Goal: Task Accomplishment & Management: Complete application form

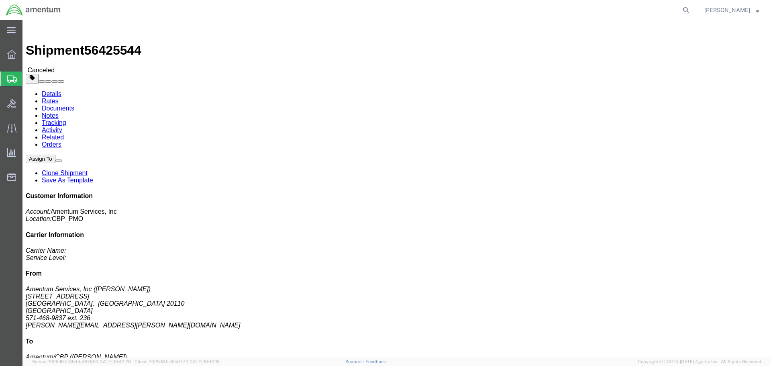
click at [11, 80] on icon at bounding box center [12, 79] width 10 height 7
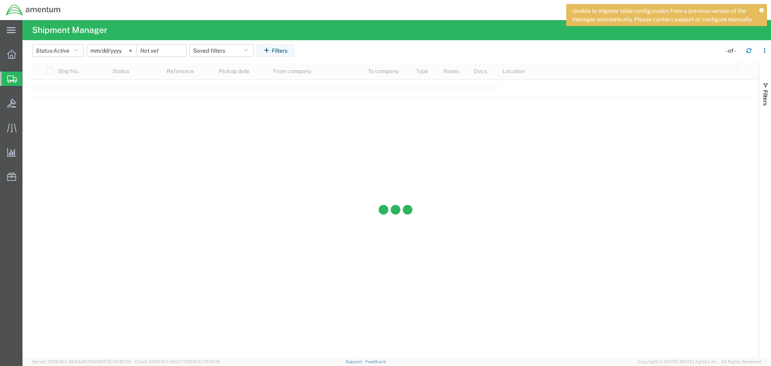
click at [8, 77] on icon at bounding box center [12, 79] width 10 height 7
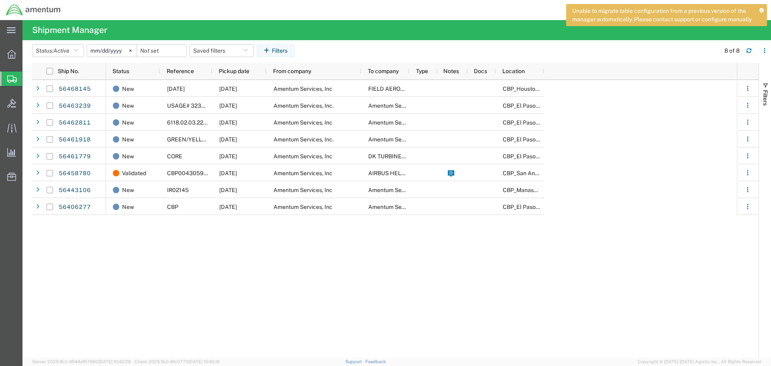
click at [8, 61] on div at bounding box center [11, 54] width 22 height 16
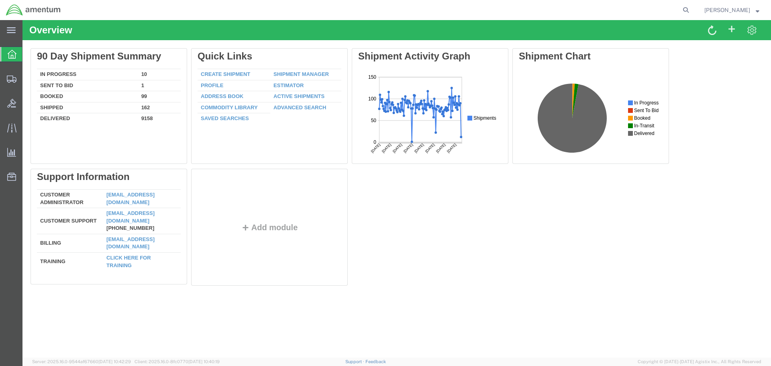
click at [225, 74] on link "Create Shipment" at bounding box center [225, 74] width 49 height 6
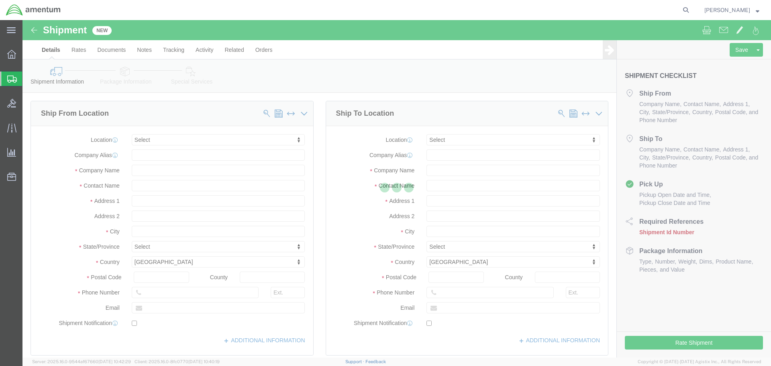
select select
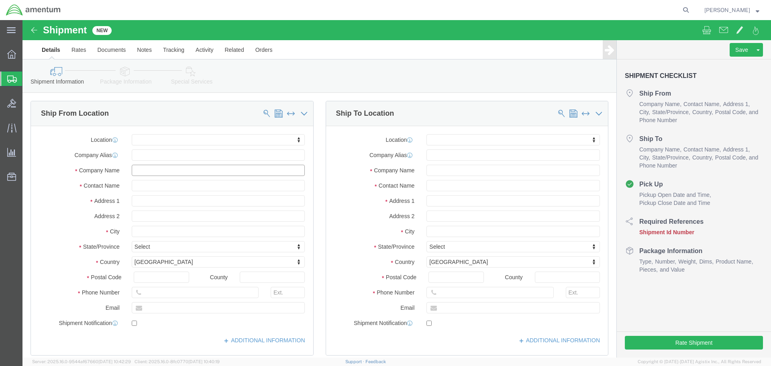
click input "text"
type input "v"
type input "vero"
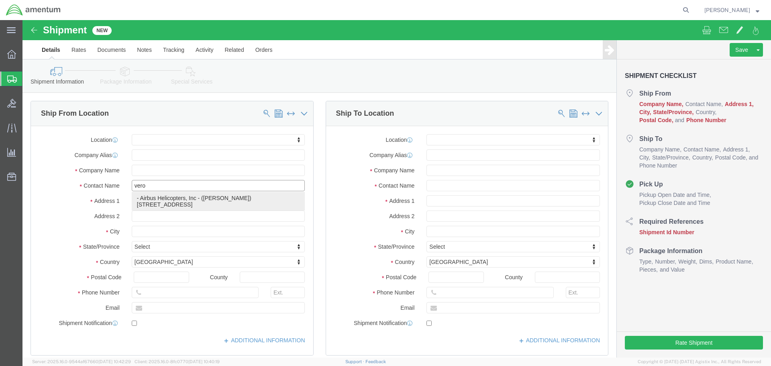
click p "- Airbus Helicopters, Inc - ([PERSON_NAME]) [STREET_ADDRESS]"
select select
type input "Airbus Helicopters, Inc"
type input "[PERSON_NAME]"
type input "[STREET_ADDRESS]"
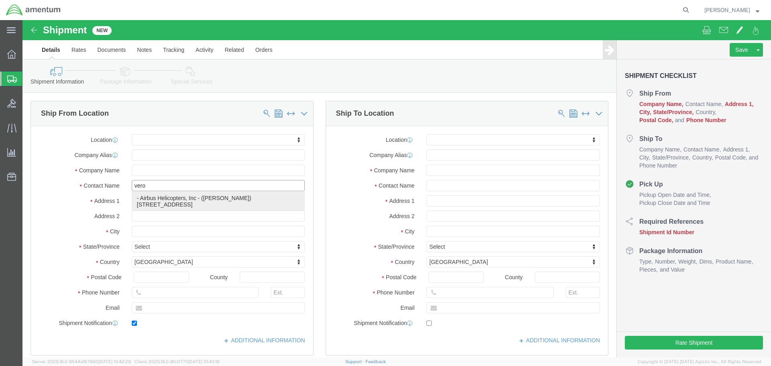
type input "Grand Praire"
type input "75052"
type input "[PHONE_NUMBER]"
type input "[EMAIL_ADDRESS][DOMAIN_NAME]"
checkbox input "true"
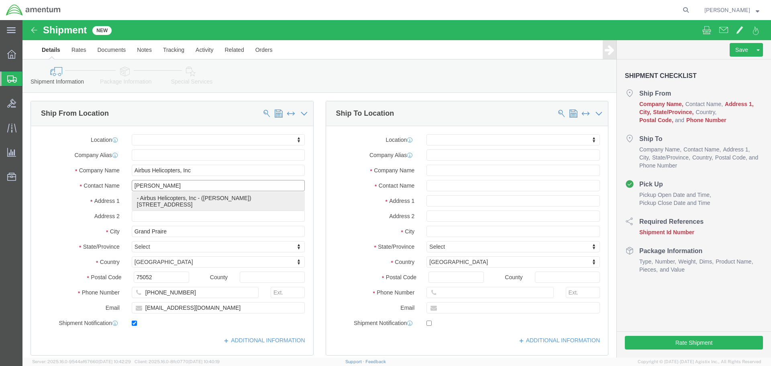
select select "[GEOGRAPHIC_DATA]"
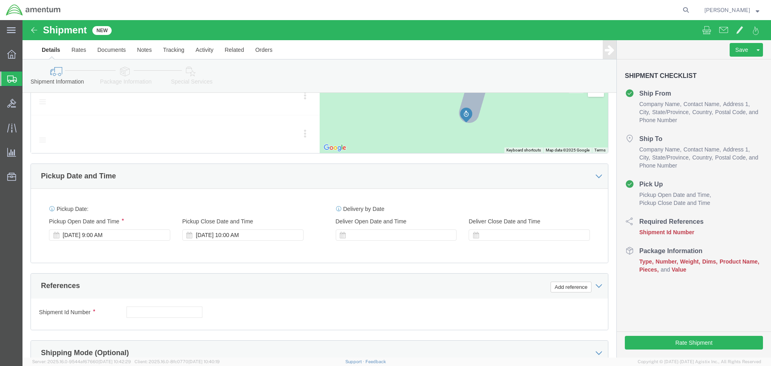
scroll to position [362, 0]
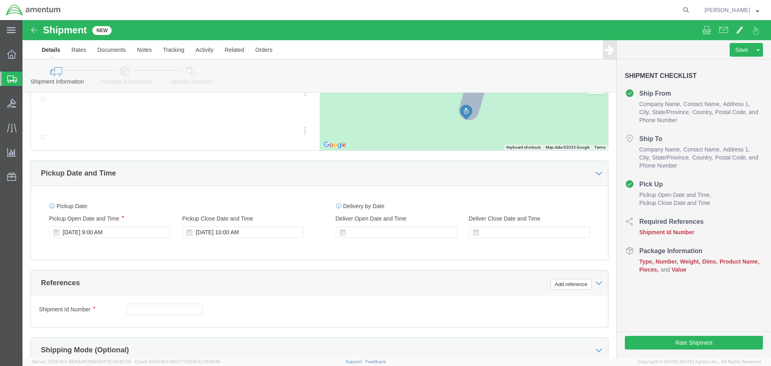
type input "[PERSON_NAME]"
click button
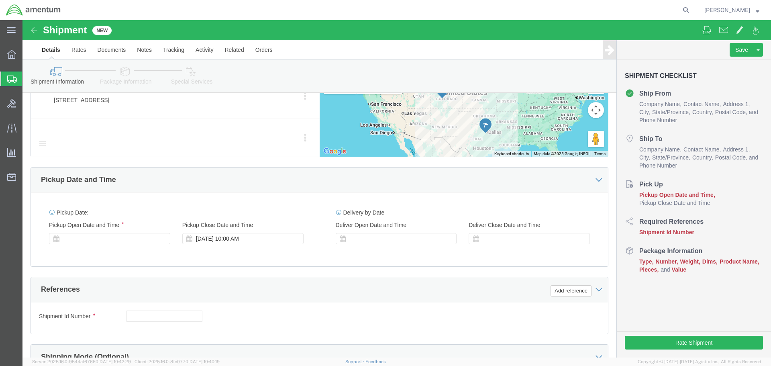
click div
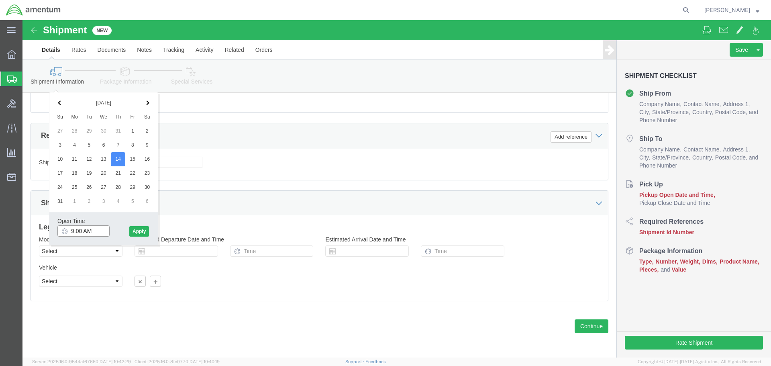
click input "9:00 AM"
type input "8:00 AM"
click button "Apply"
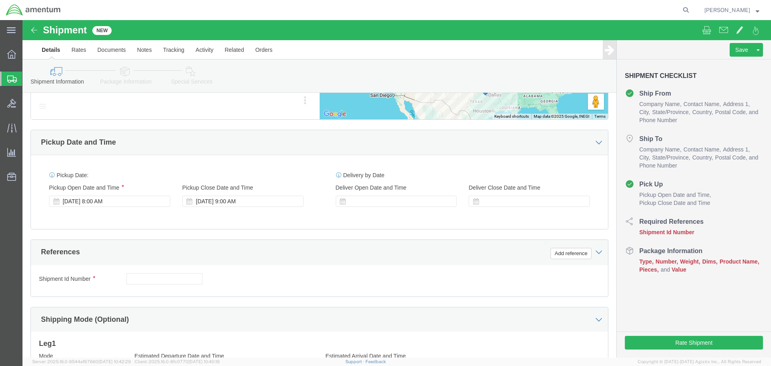
scroll to position [395, 0]
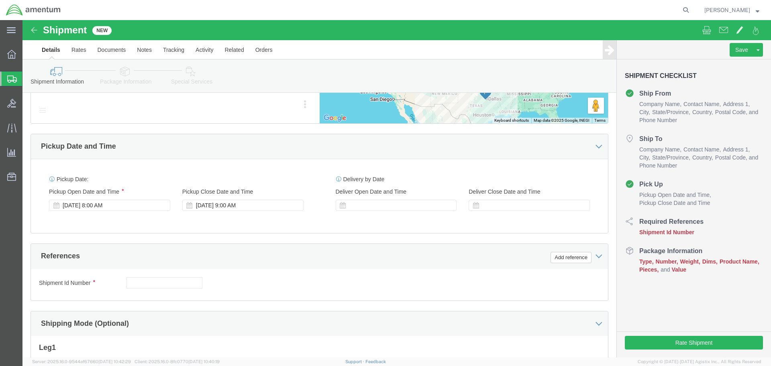
click div "[DATE] 9:00 AM"
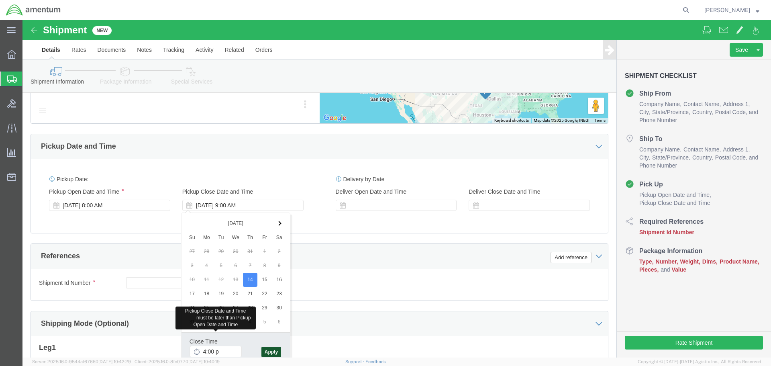
type input "4:00 PM"
drag, startPoint x: 246, startPoint y: 333, endPoint x: 307, endPoint y: 284, distance: 78.6
click button "Apply"
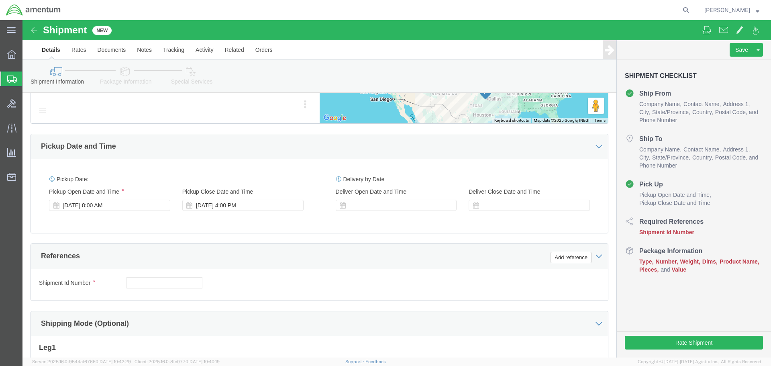
click div
click input "5:00 PM"
type input "8:00 AM"
click button "Apply"
click icon
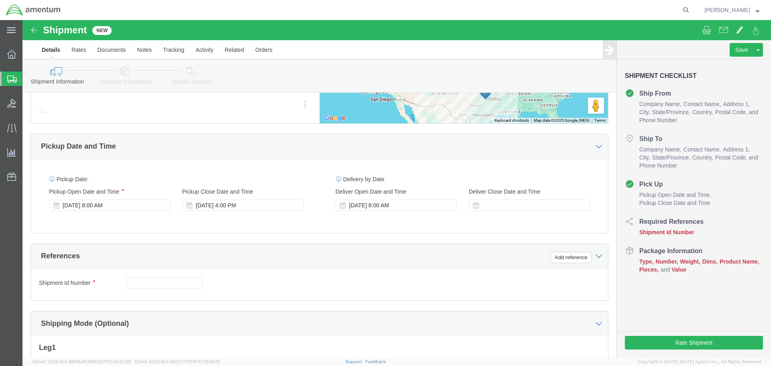
click icon
click div
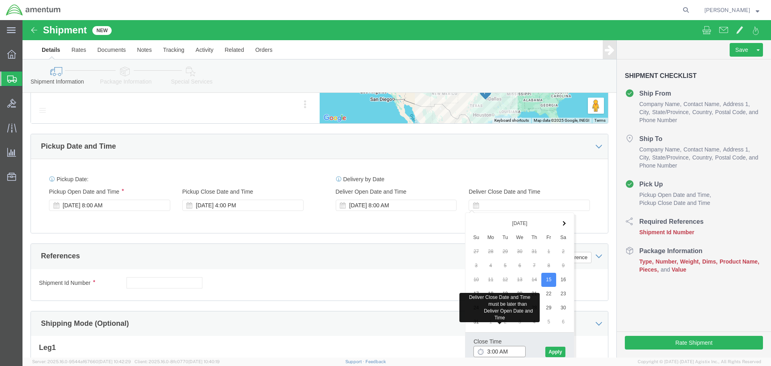
type input "3:00 PM"
click button "Apply"
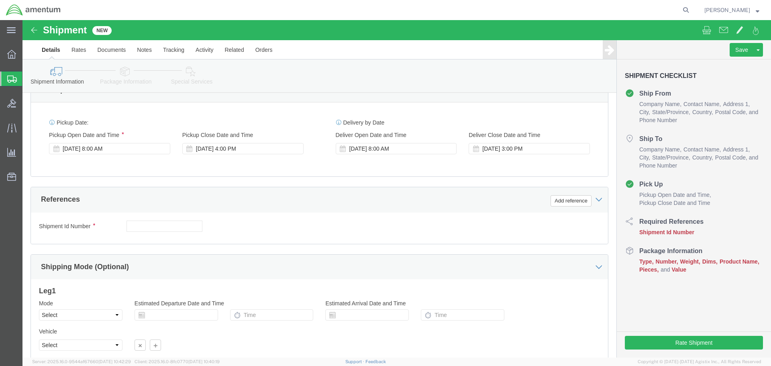
scroll to position [475, 0]
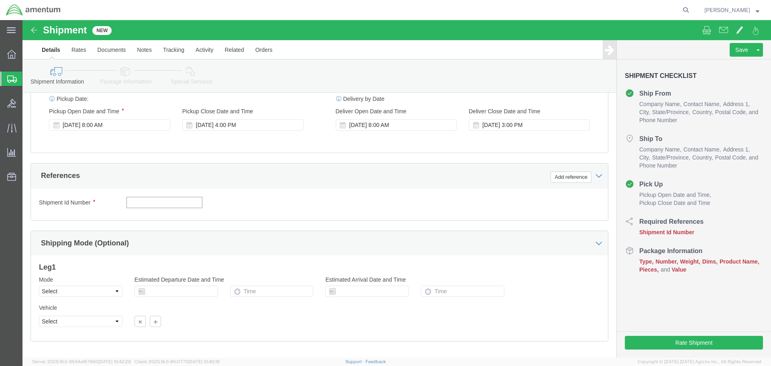
click input "text"
type input "CBP0030298/CBP0037645"
click button "Add reference"
click select "Select Account Type Activity ID Airline Appointment Number ASN Batch Request # …"
select select "DEPT"
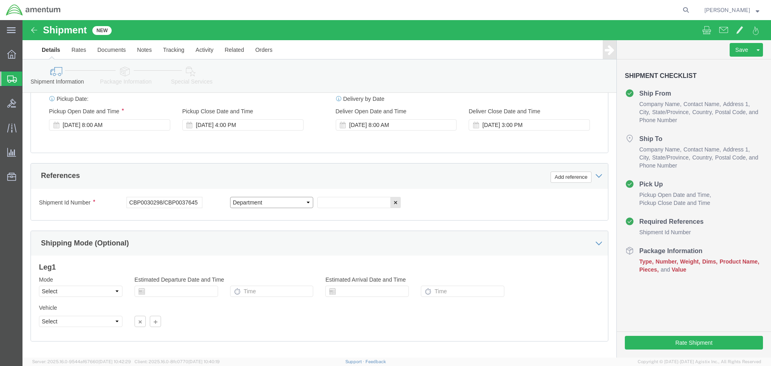
click select "Select Account Type Activity ID Airline Appointment Number ASN Batch Request # …"
click input "text"
type input "CBP"
click button "Add reference"
click select "Select Account Type Activity ID Airline Appointment Number ASN Batch Request # …"
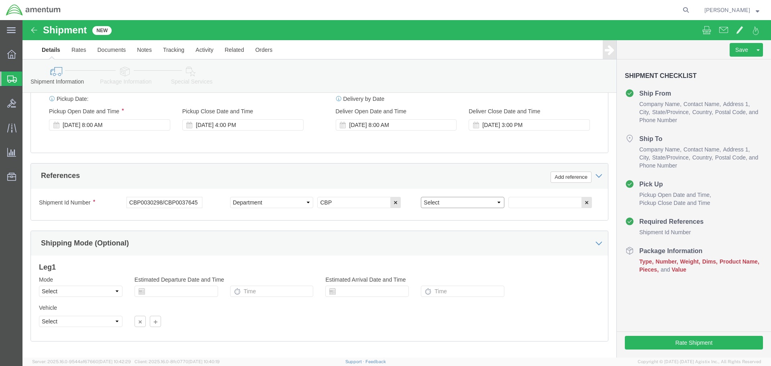
select select "PROJ"
click select "Select Account Type Activity ID Airline Appointment Number ASN Batch Request # …"
click input "text"
type input "6118.03.03.2219.000.LRT.0000"
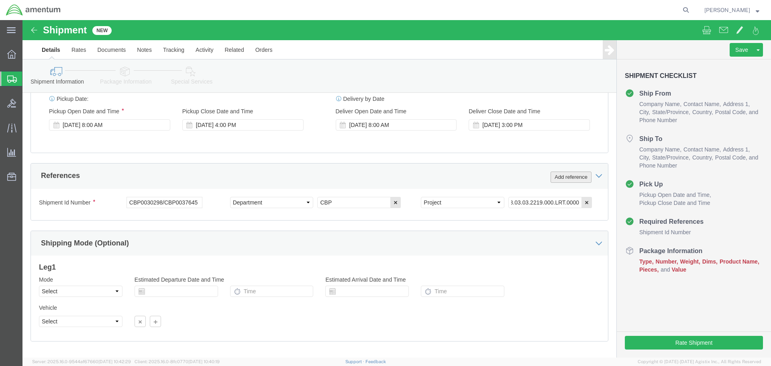
click button "Add reference"
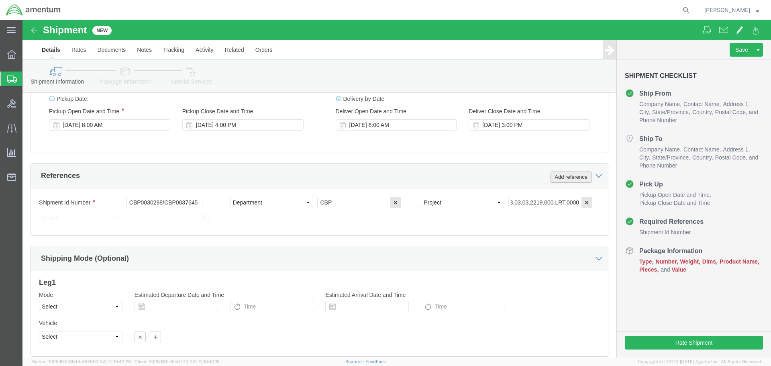
scroll to position [0, 0]
click select "Select Account Type Activity ID Airline Appointment Number ASN Batch Request # …"
select select "SERLNUM"
click select "Select Account Type Activity ID Airline Appointment Number ASN Batch Request # …"
click input "text"
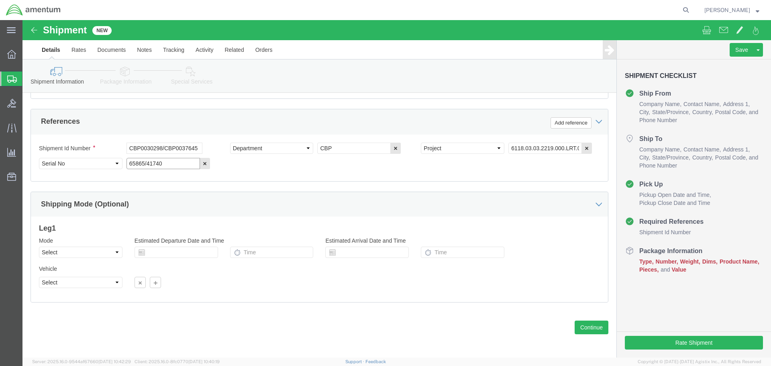
scroll to position [531, 0]
type input "65865/41740"
click button "Continue"
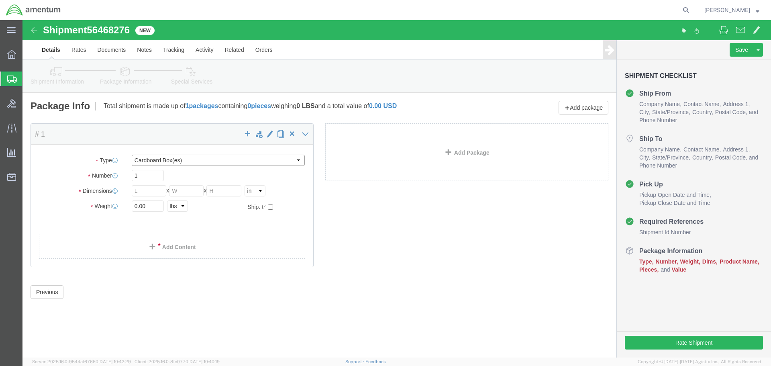
click select "Select BCK Boxes Bale(s) Basket(s) Bolt(s) Bottle(s) Buckets Bulk Bundle(s) Can…"
select select "CRAT"
click select "Select BCK Boxes Bale(s) Basket(s) Bolt(s) Bottle(s) Buckets Bulk Bundle(s) Can…"
click input "text"
type input "193"
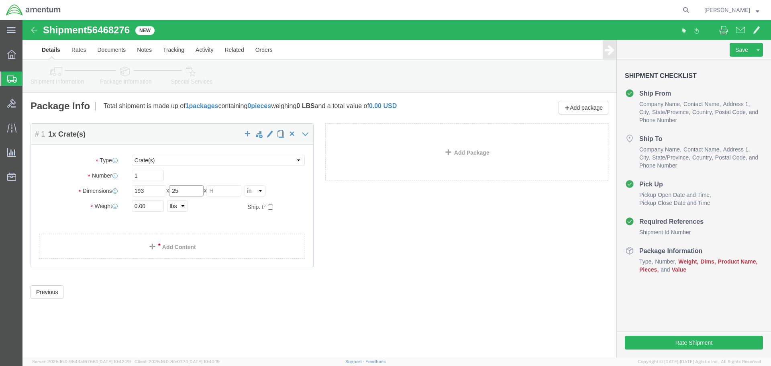
type input "25"
type input "15"
type input "600"
click link "Add Content"
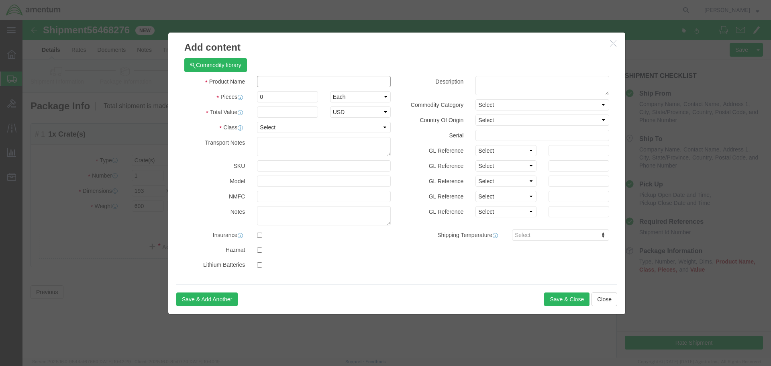
click input "text"
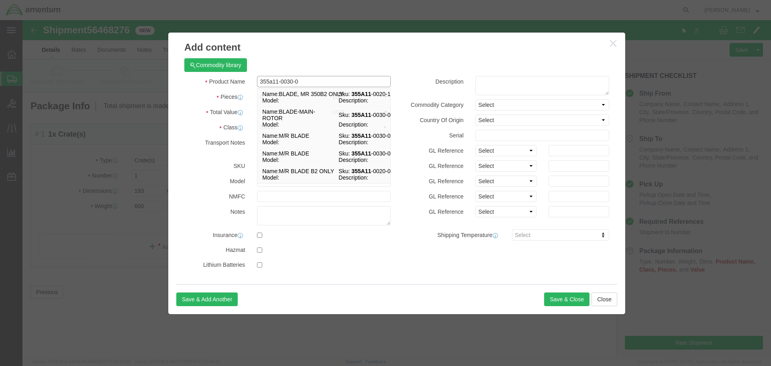
type input "355a11-0030-04"
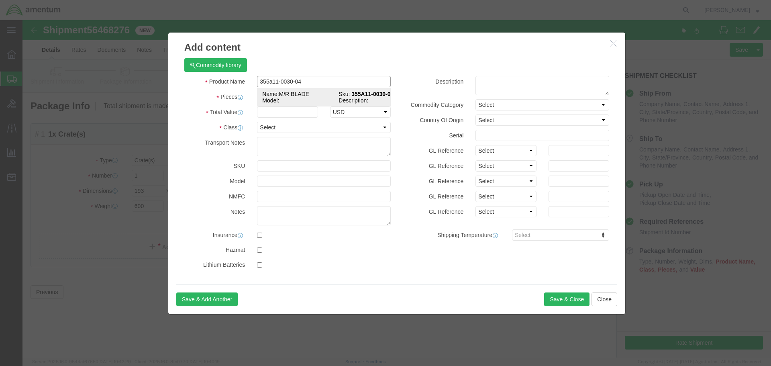
click td "Name: M/R BLADE"
select select "USD"
type input "M/R BLADE"
type input "355A11-0030-04"
type input "M/R BLADE"
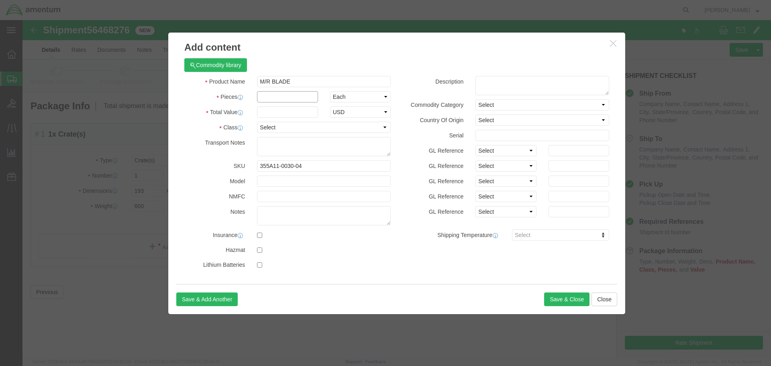
click input "text"
type input "1"
type input "120000"
click div "Product Name M/R BLADE 355a11-0030-04 Pieces 1 Select Bag Barrels 100Board Feet…"
click select "Select 50 55 60 65 70 85 92.5 100 125 175 250 300 400"
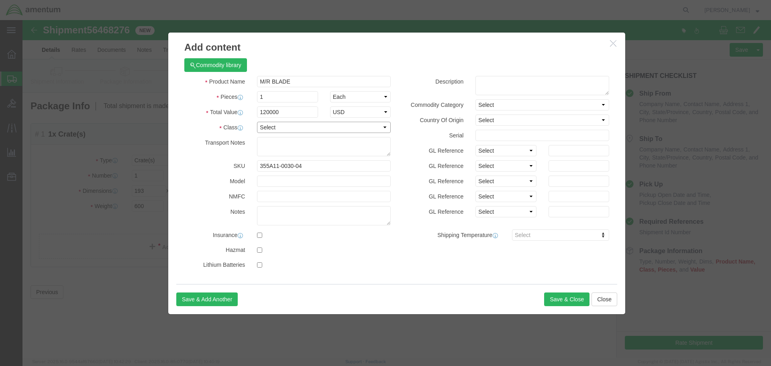
click select "Select 50 55 60 65 70 85 92.5 100 125 175 250 300 400"
select select "85"
click select "Select 50 55 60 65 70 85 92.5 100 125 175 250 300 400"
click input "checkbox"
checkbox input "true"
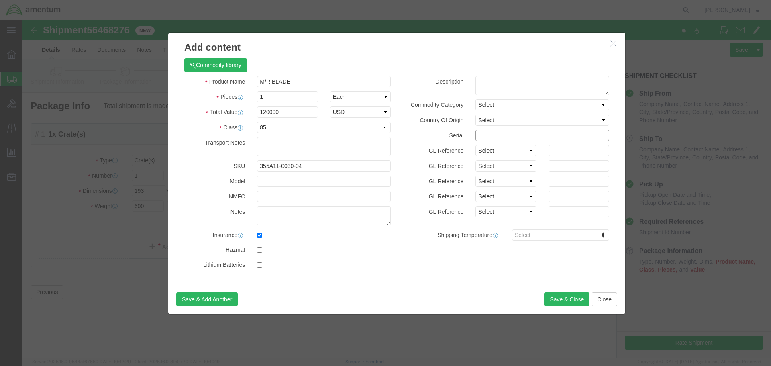
click input "text"
type input "32532"
click textarea
click button "Save & Close"
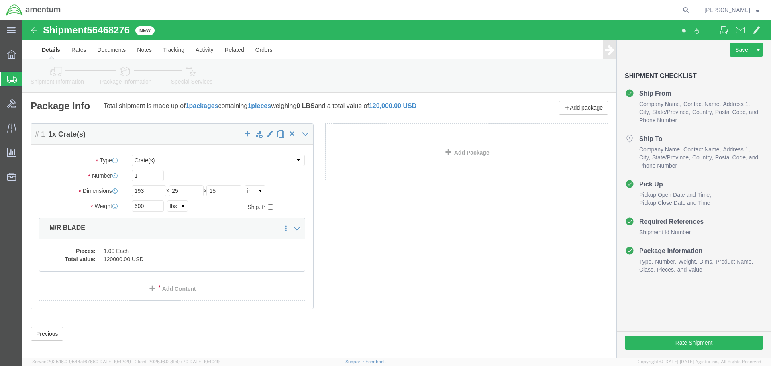
click dd "120000.00 USD"
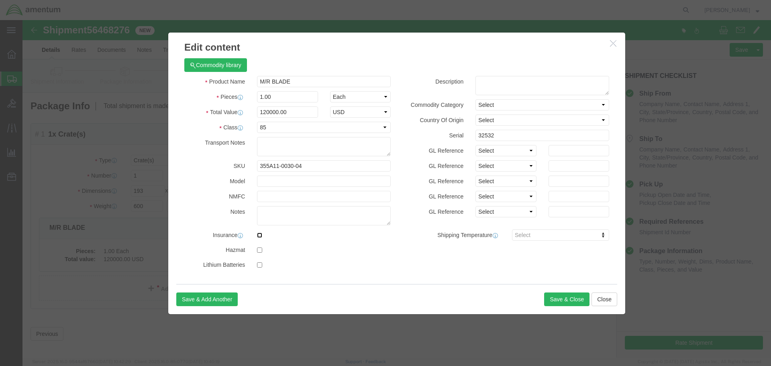
click input "checkbox"
checkbox input "true"
click button "Save & Close"
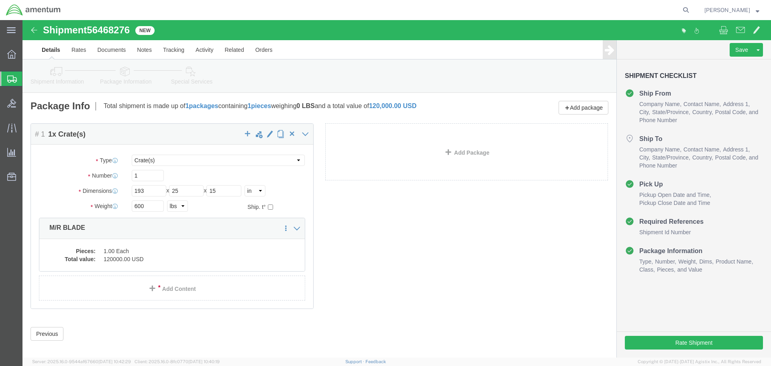
click dd "120000.00 USD"
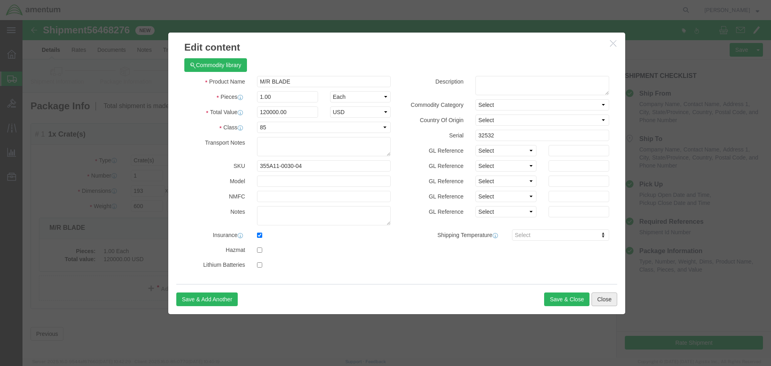
click button "Close"
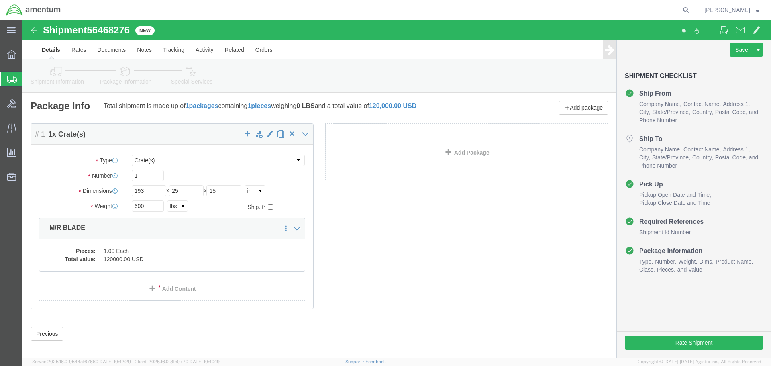
click link "Add Package"
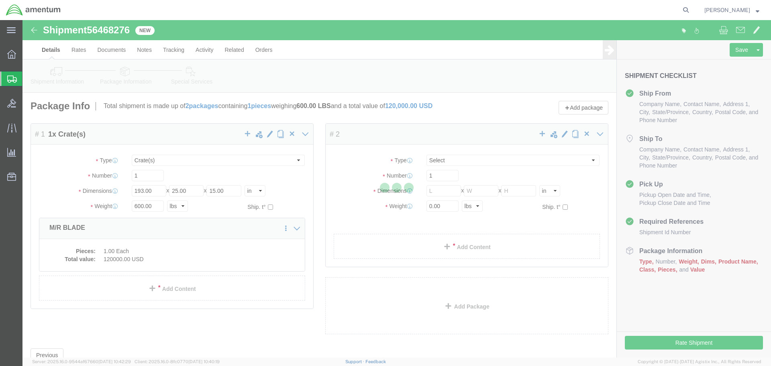
select select "CRAT"
select select "CBOX"
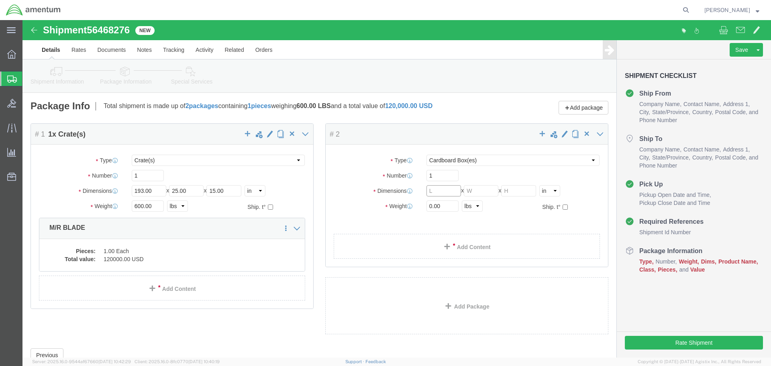
click input "text"
type input "193"
type input "25"
type input "15"
type input "600"
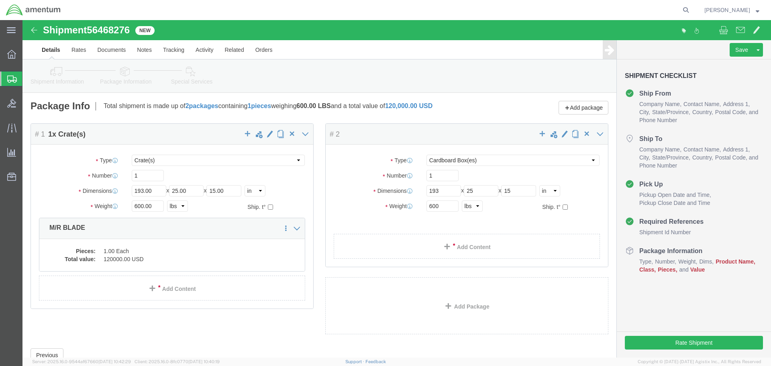
click link "Add Content"
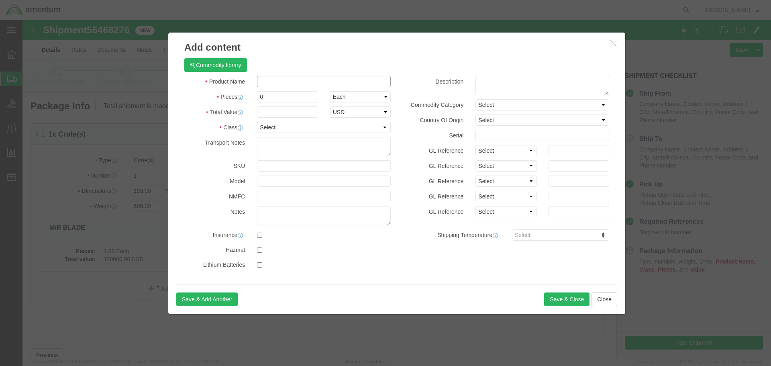
click input "text"
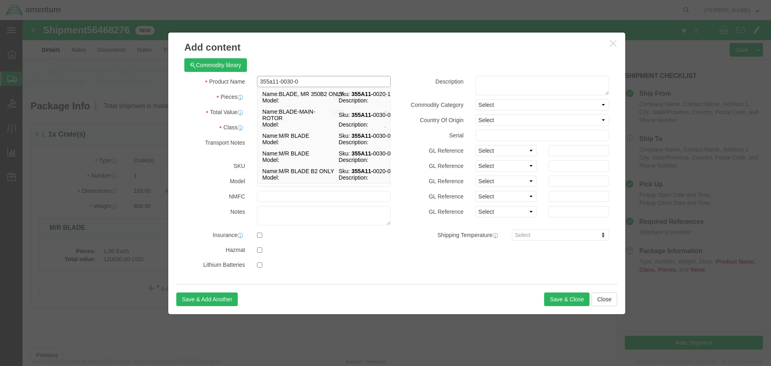
type input "355a11-0030-04"
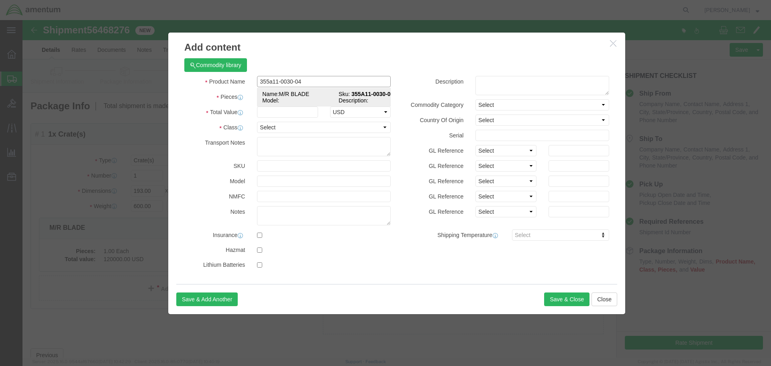
click td "Name: M/R BLADE"
select select "USD"
type input "M/R BLADE"
type input "355A11-0030-04"
type input "M/R BLADE"
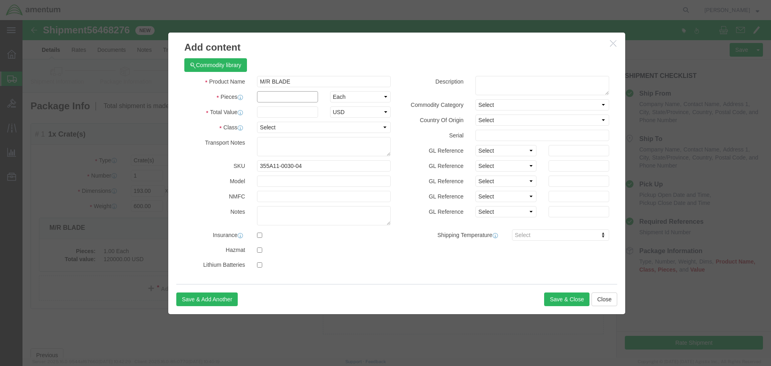
click input "text"
type input "1"
click input "text"
type input "120000"
click select "Select 50 55 60 65 70 85 92.5 100 125 175 250 300 400"
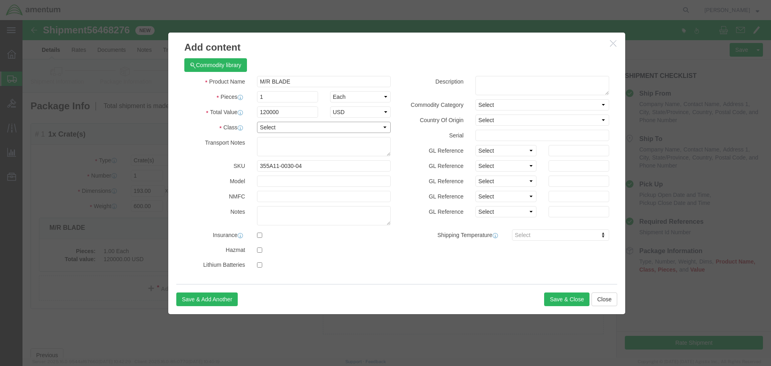
select select "85"
click select "Select 50 55 60 65 70 85 92.5 100 125 175 250 300 400"
click textarea
click input "text"
type input "41740"
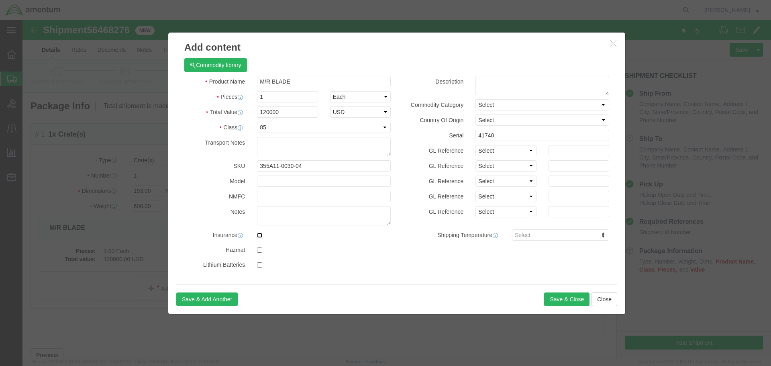
click input "checkbox"
checkbox input "true"
click button "Save & Close"
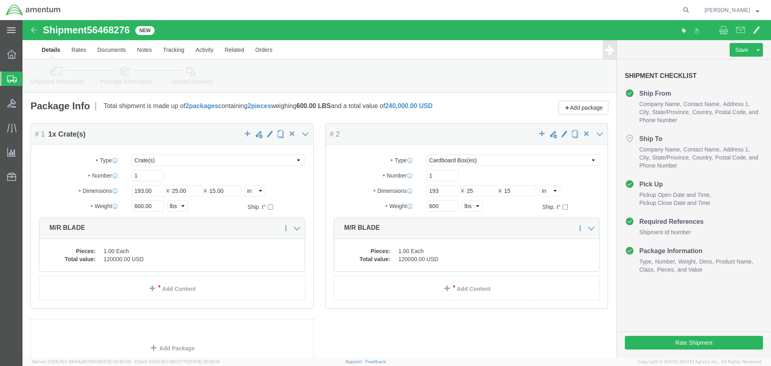
click dd "120000.00 USD"
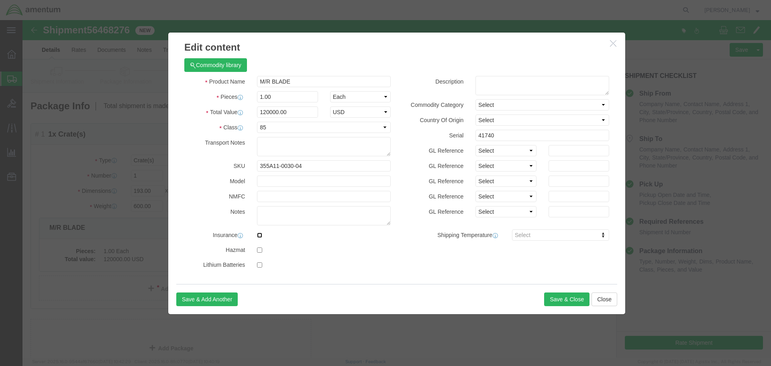
click input "checkbox"
checkbox input "true"
click button "Save & Close"
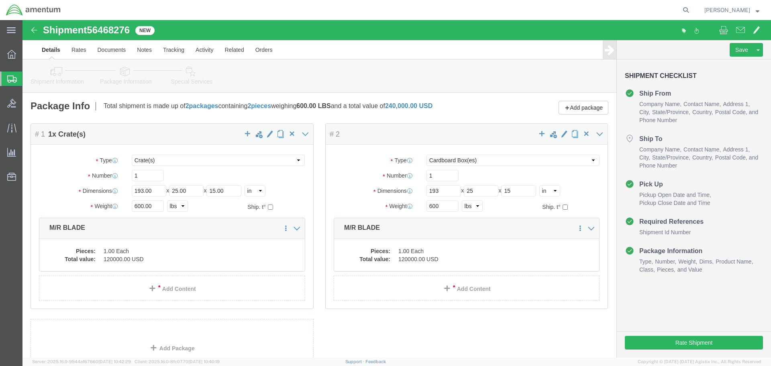
click dd "120000.00 USD"
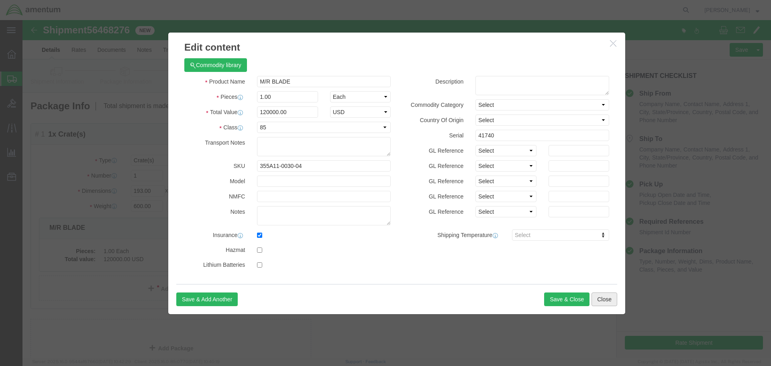
click button "Close"
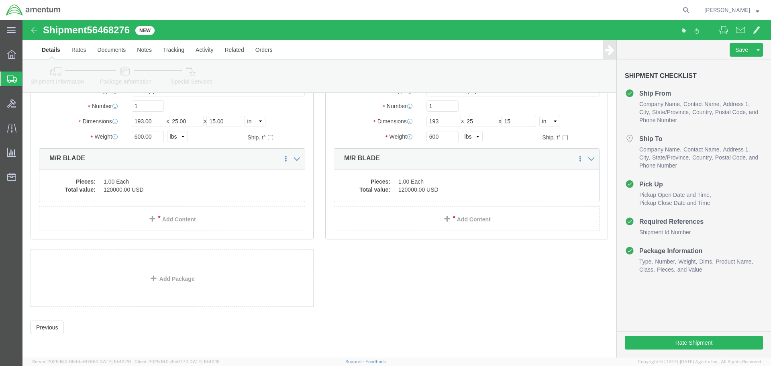
scroll to position [71, 0]
click link "Rates"
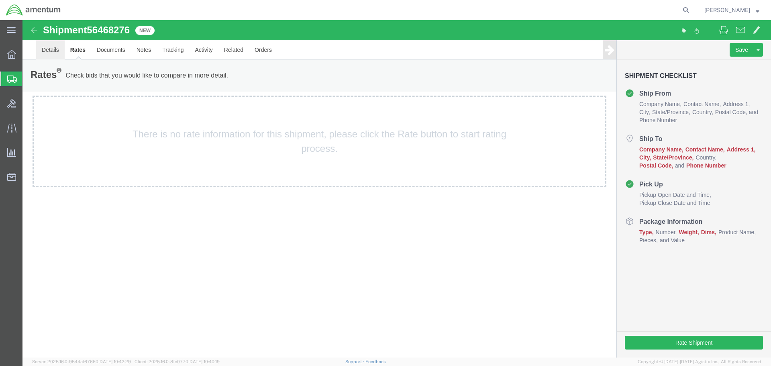
click at [54, 53] on link "Details" at bounding box center [50, 49] width 29 height 19
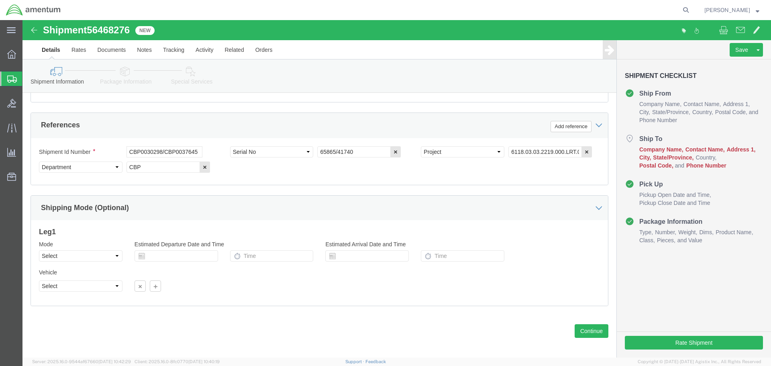
scroll to position [491, 0]
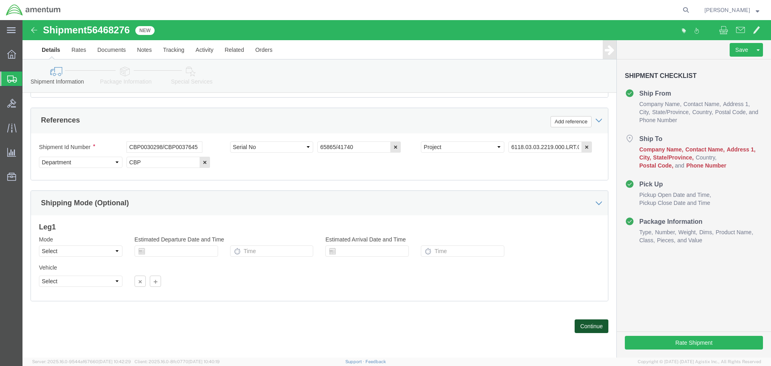
click button "Continue"
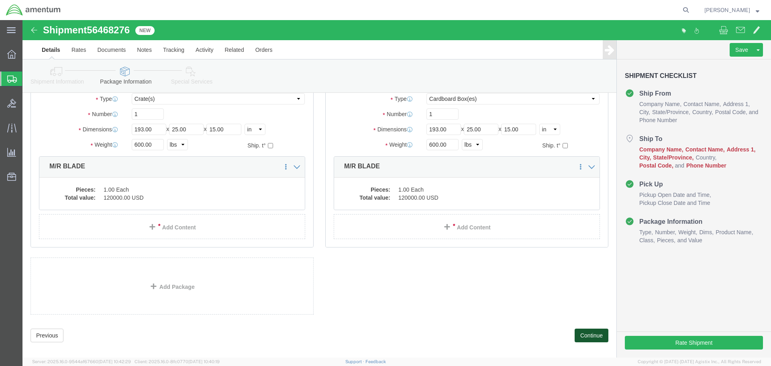
scroll to position [71, 0]
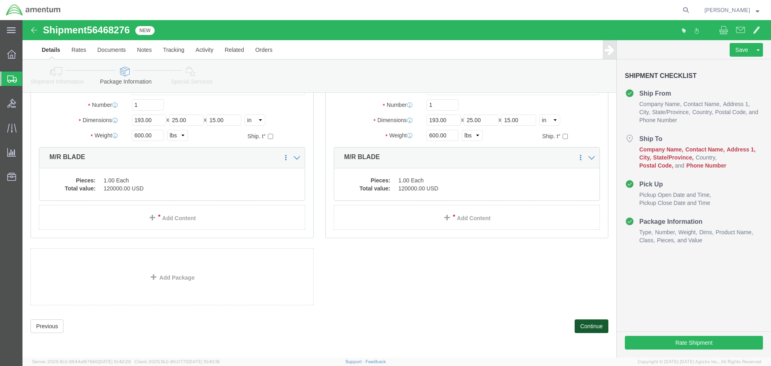
click button "Continue"
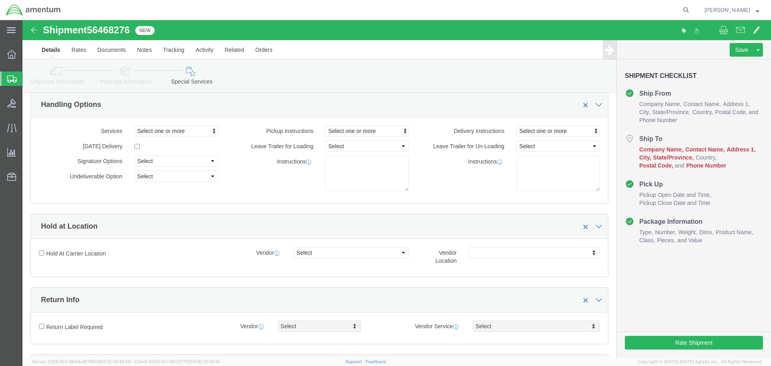
scroll to position [0, 0]
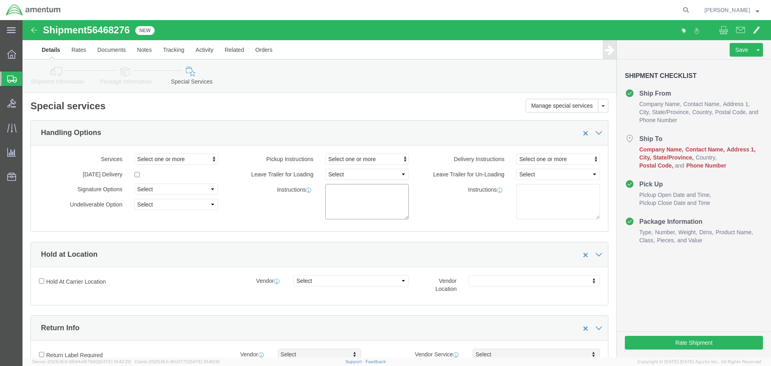
click textarea
type textarea "Pickup location is available M-F 8am-4PM. No appointment needed."
click textarea
click textarea "Please contact delivery POC for appointment."
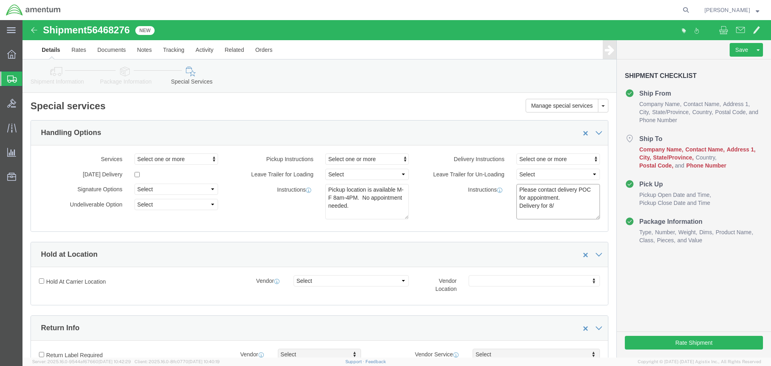
click textarea "Please contact delivery POC for appointment. Delivery for 8/"
type textarea "Please contact delivery POC for appointment. Delivery for [DATE]"
click link "Notes"
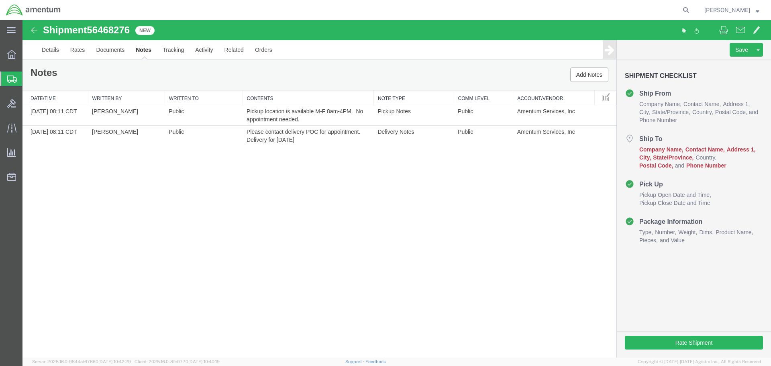
click at [614, 82] on div "Notes Add Notes" at bounding box center [319, 74] width 594 height 31
click at [603, 80] on button "Add Notes" at bounding box center [590, 74] width 38 height 14
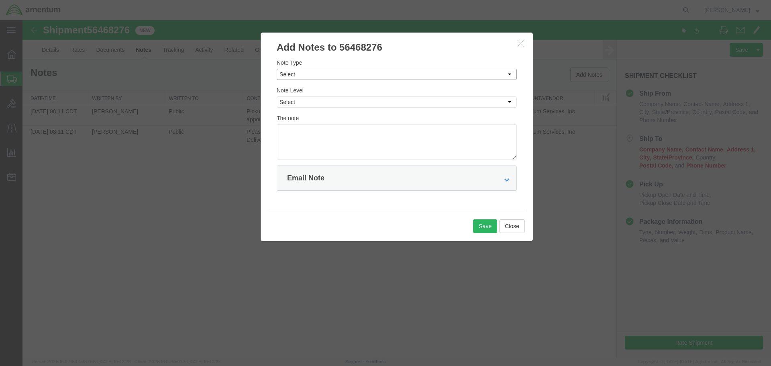
click at [326, 76] on select "Select Approval Bid Notes Carrier Change Notes Claim Notes Content Hazmat Notes…" at bounding box center [397, 74] width 240 height 11
select select "BID_NOTES"
click at [277, 69] on select "Select Approval Bid Notes Carrier Change Notes Claim Notes Content Hazmat Notes…" at bounding box center [397, 74] width 240 height 11
click at [318, 105] on select "Select Private to Account Private to Vendor Public" at bounding box center [397, 101] width 240 height 11
select select "PUBLIC"
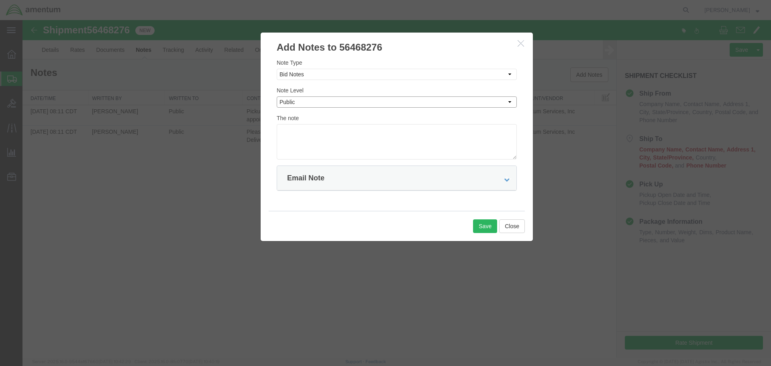
click at [277, 96] on select "Select Private to Account Private to Vendor Public" at bounding box center [397, 101] width 240 height 11
click at [303, 137] on textarea at bounding box center [397, 141] width 240 height 35
type textarea "Please ensure quote includes insurance value of $240,000.00"
click at [485, 223] on button "Save" at bounding box center [485, 226] width 24 height 14
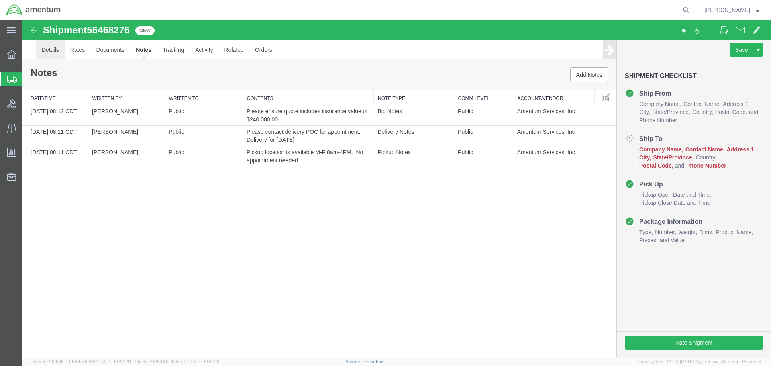
click at [42, 49] on link "Details" at bounding box center [50, 49] width 29 height 19
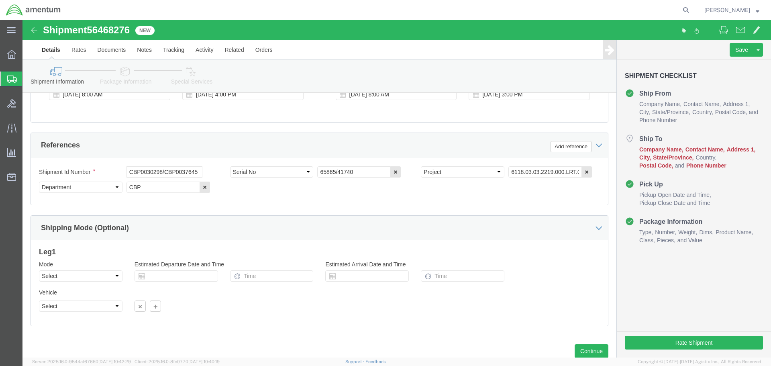
scroll to position [491, 0]
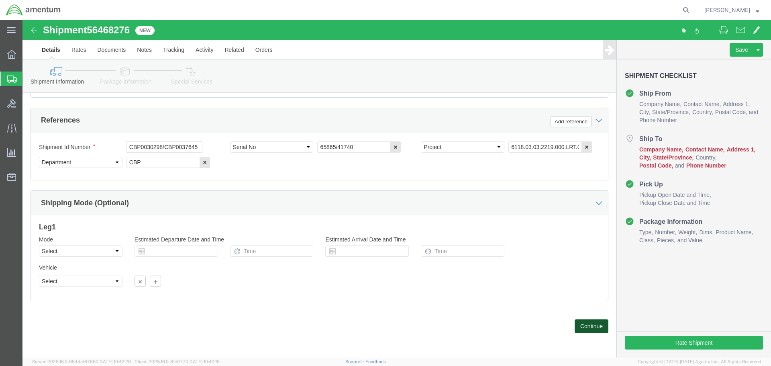
click button "Continue"
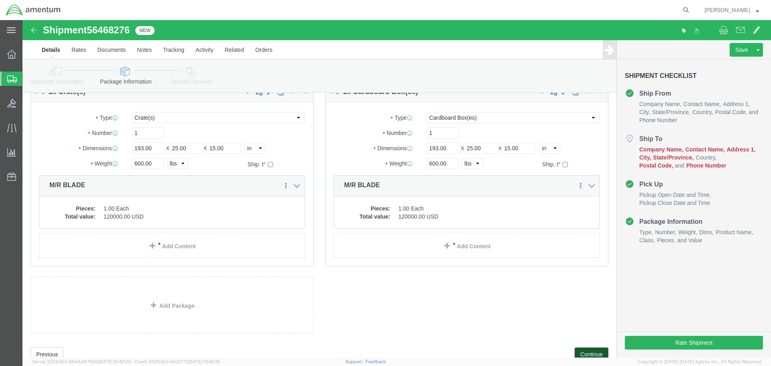
scroll to position [71, 0]
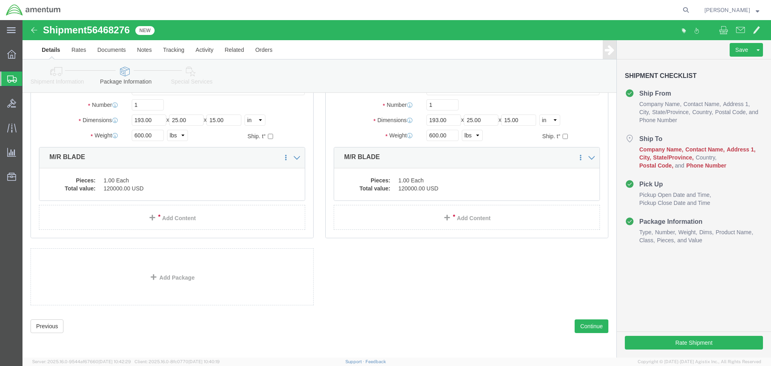
click div "Previous Continue"
click button "Continue"
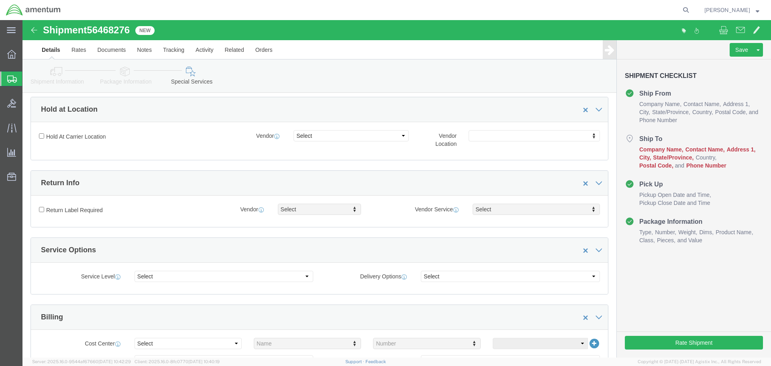
scroll to position [312, 0]
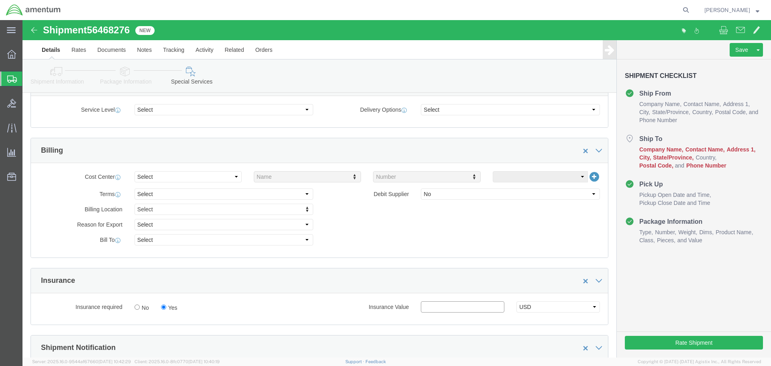
click input "text"
click input "240.000"
drag, startPoint x: 431, startPoint y: 284, endPoint x: 385, endPoint y: 284, distance: 45.8
click div "Insurance Value 240.000 Select USD JPY GBP CAD EUR"
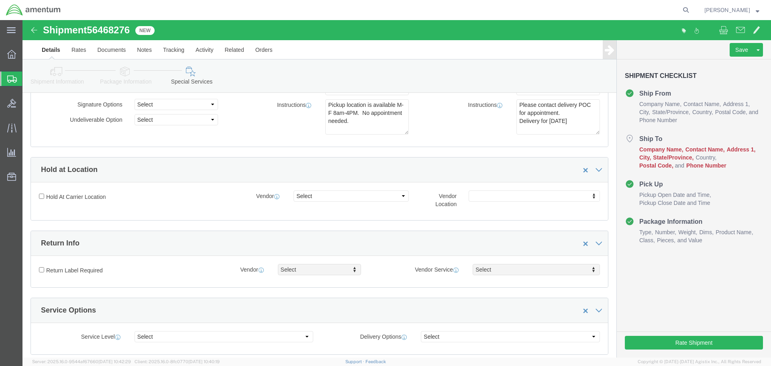
scroll to position [0, 0]
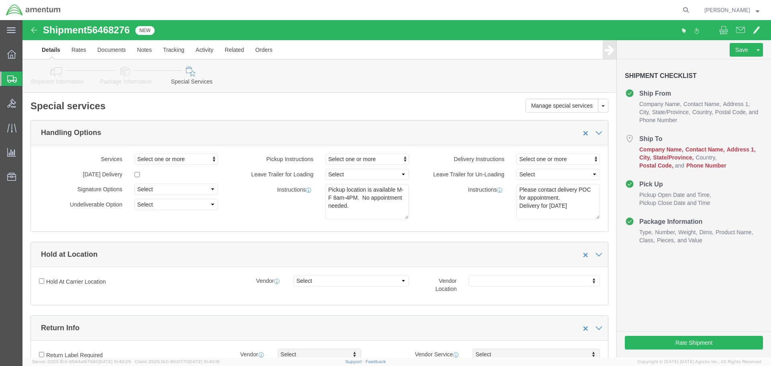
type input "240,000.00"
click button "Save"
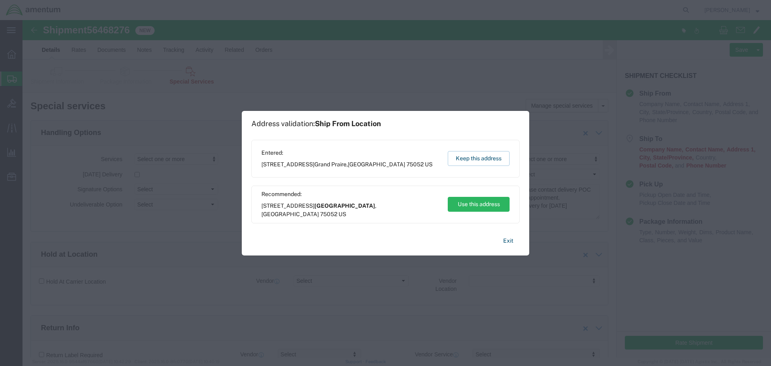
click at [452, 207] on button "Use this address" at bounding box center [479, 204] width 62 height 15
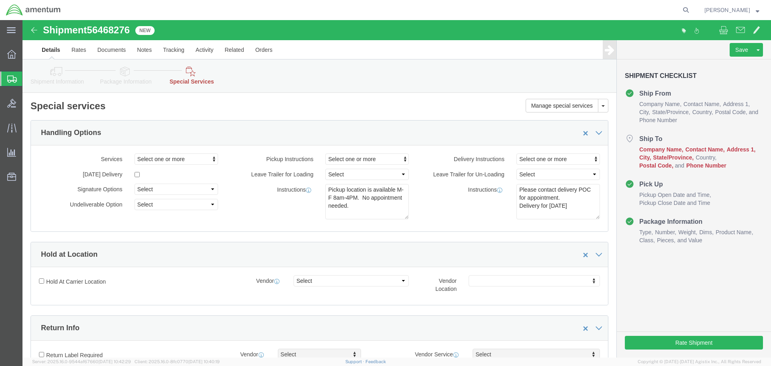
click link "Details"
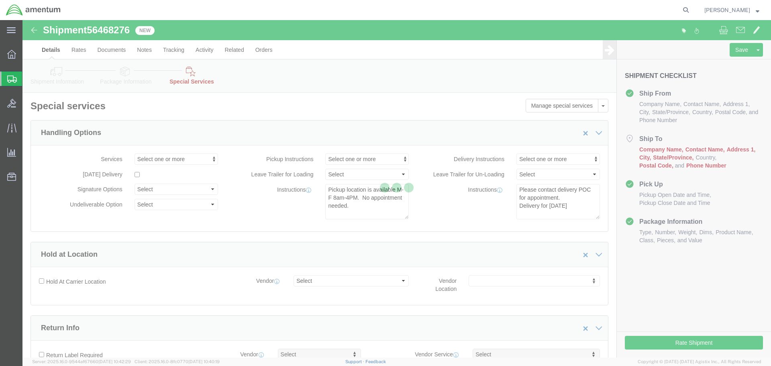
click at [52, 51] on div at bounding box center [396, 188] width 749 height 337
